Goal: Task Accomplishment & Management: Complete application form

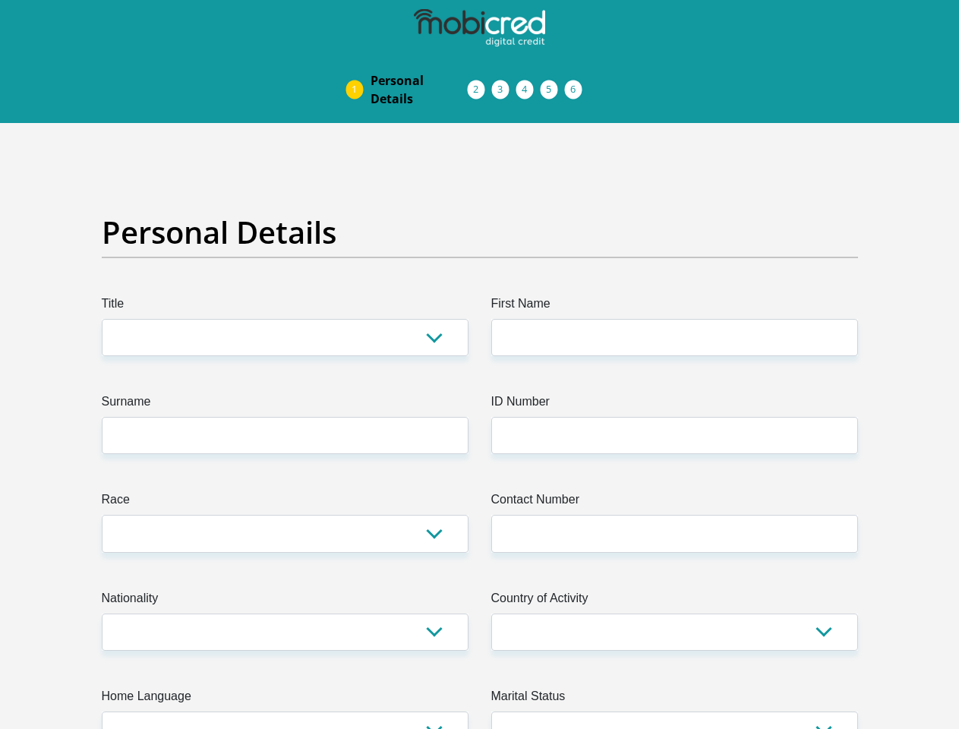
click at [0, 0] on img at bounding box center [0, 0] width 0 height 0
click at [359, 65] on link "Personal Details" at bounding box center [420, 89] width 122 height 49
click at [480, 84] on link "Acceptance of Services" at bounding box center [492, 90] width 24 height 12
click at [0, 0] on span "Documents" at bounding box center [0, 0] width 0 height 0
click at [553, 84] on link "Debicheck Mandate" at bounding box center [541, 90] width 24 height 12
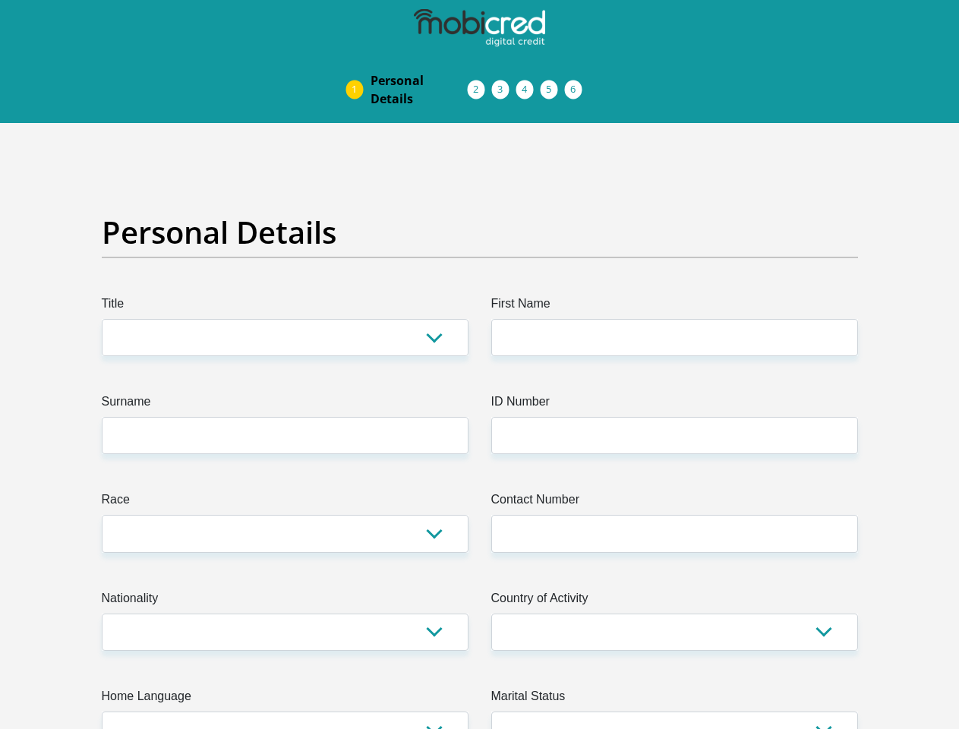
click at [577, 84] on link "Curata Authentication" at bounding box center [565, 90] width 24 height 12
click at [602, 84] on link "Pre Agreement Signoff" at bounding box center [589, 90] width 24 height 12
